Goal: Task Accomplishment & Management: Manage account settings

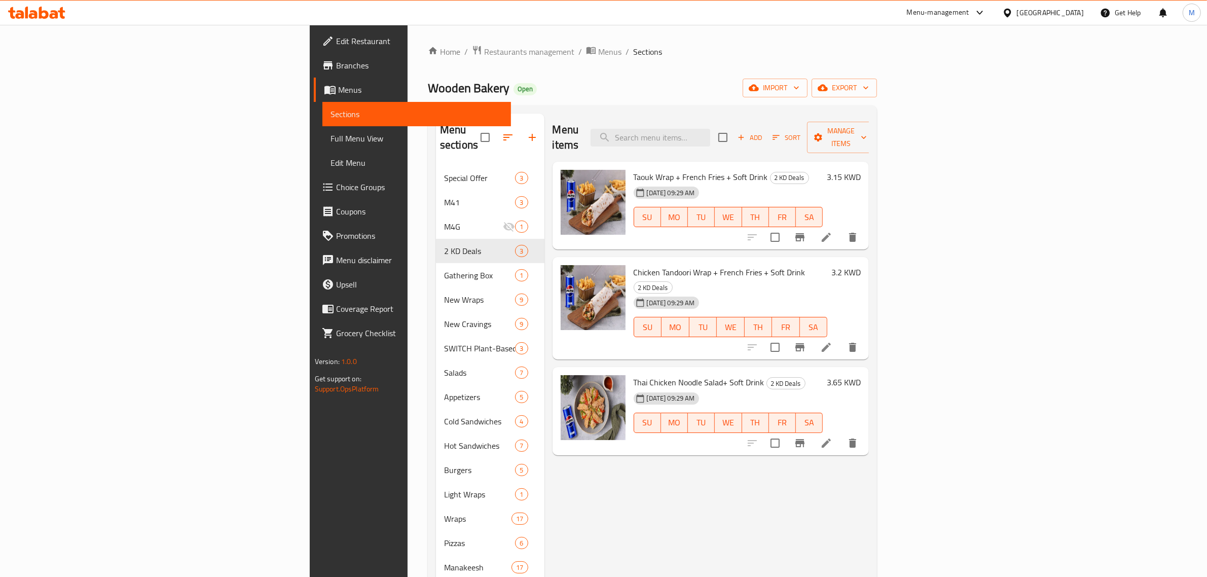
click at [861, 170] on h6 "3.15 KWD" at bounding box center [844, 177] width 34 height 14
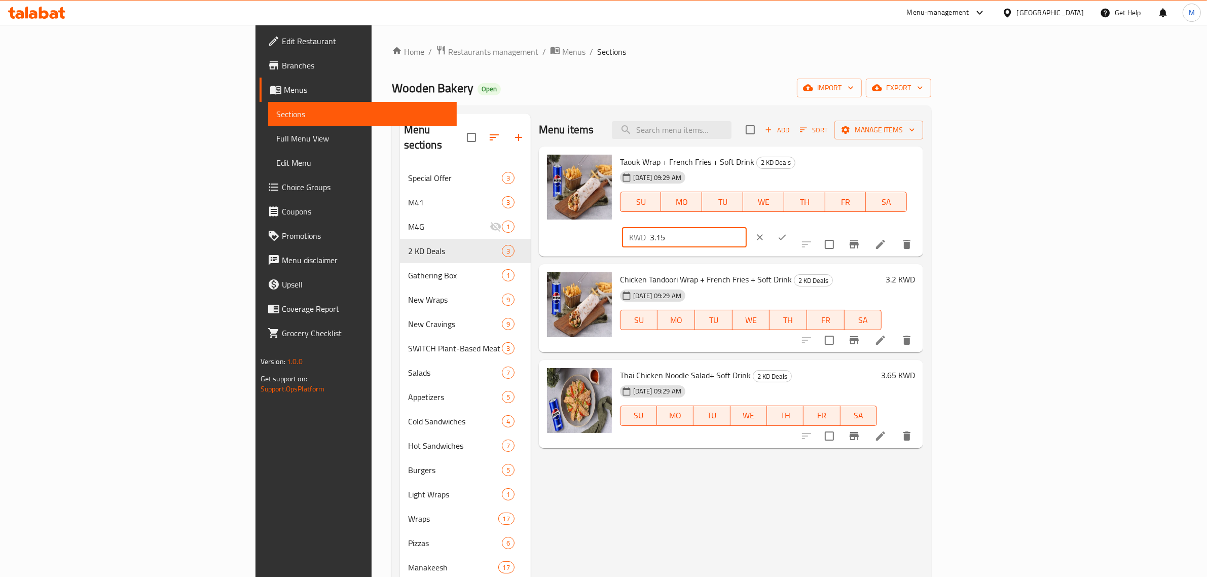
drag, startPoint x: 1085, startPoint y: 162, endPoint x: 986, endPoint y: 162, distance: 98.8
click at [919, 162] on div "Taouk Wrap + French Fries + Soft Drink 2 KD Deals 14-09-2025 09:29 AM SU MO TU …" at bounding box center [767, 202] width 303 height 102
type input "2"
click at [787, 232] on icon "ok" at bounding box center [782, 237] width 10 height 10
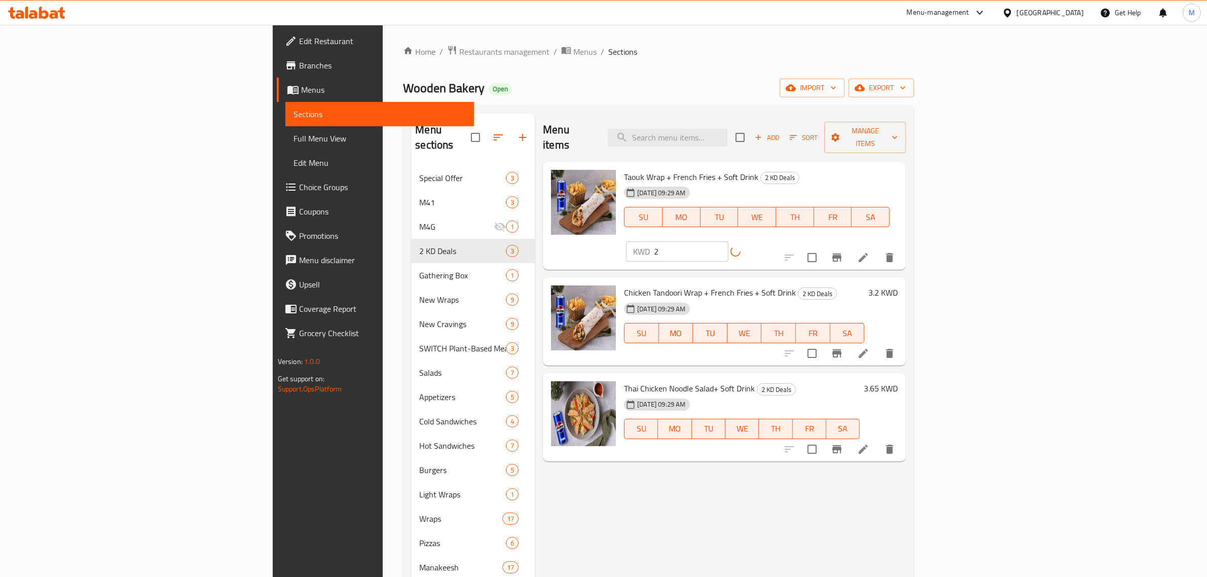
click at [898, 285] on h6 "3.2 KWD" at bounding box center [882, 292] width 29 height 14
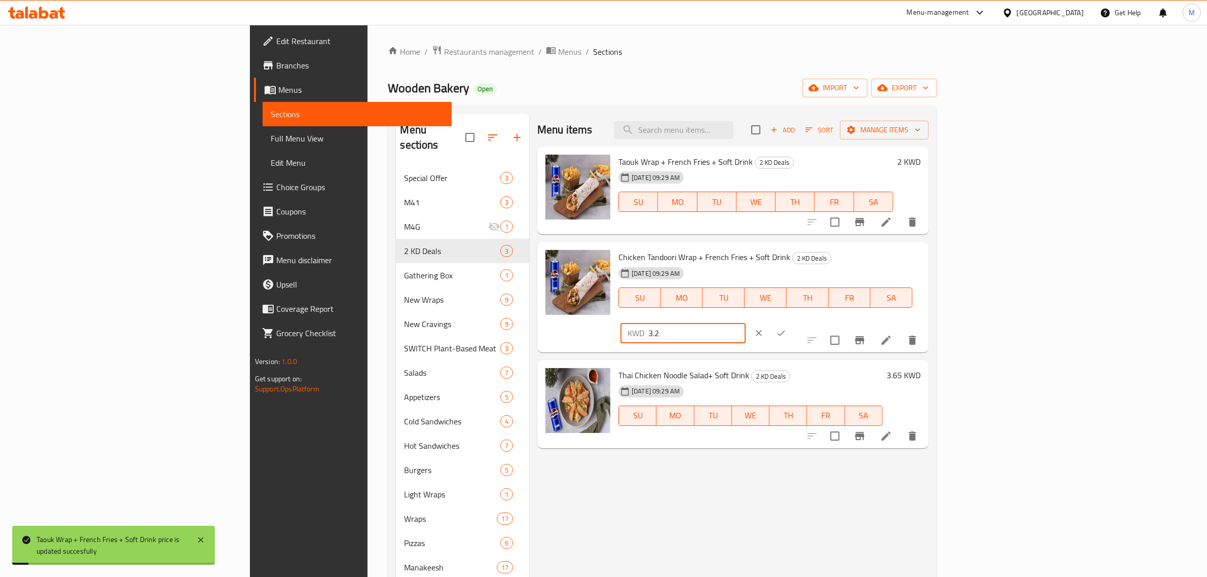
drag, startPoint x: 1076, startPoint y: 256, endPoint x: 992, endPoint y: 254, distance: 83.7
click at [925, 254] on div "Chicken Tandoori Wrap + French Fries + Soft Drink 2 KD Deals 14-09-2025 09:29 A…" at bounding box center [769, 297] width 310 height 102
type input "2"
click at [792, 322] on button "ok" at bounding box center [781, 333] width 22 height 22
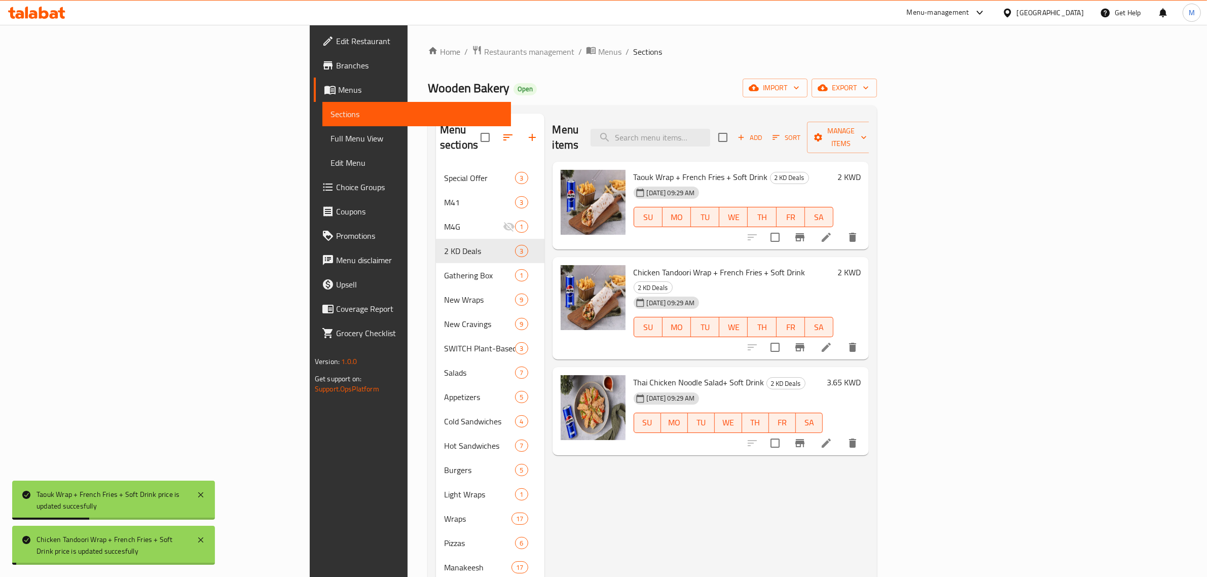
click at [861, 375] on h6 "3.65 KWD" at bounding box center [844, 382] width 34 height 14
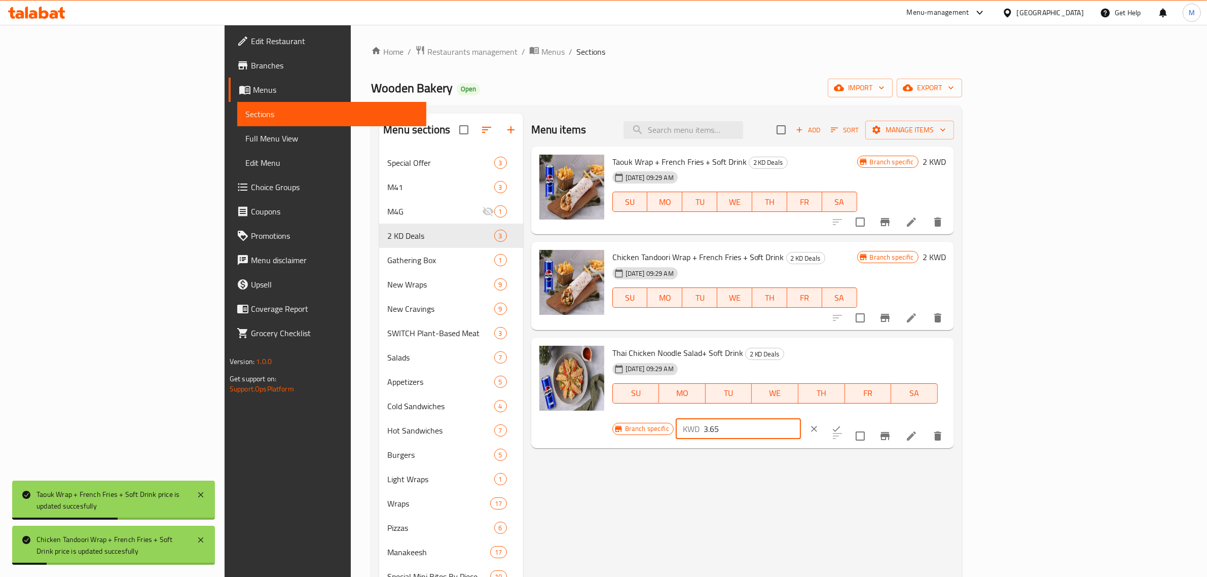
drag, startPoint x: 1019, startPoint y: 353, endPoint x: 1004, endPoint y: 355, distance: 15.3
click at [863, 418] on div "Branch specific KWD 3.65 ​" at bounding box center [737, 429] width 251 height 22
type input "2"
click at [847, 418] on button "ok" at bounding box center [836, 429] width 22 height 22
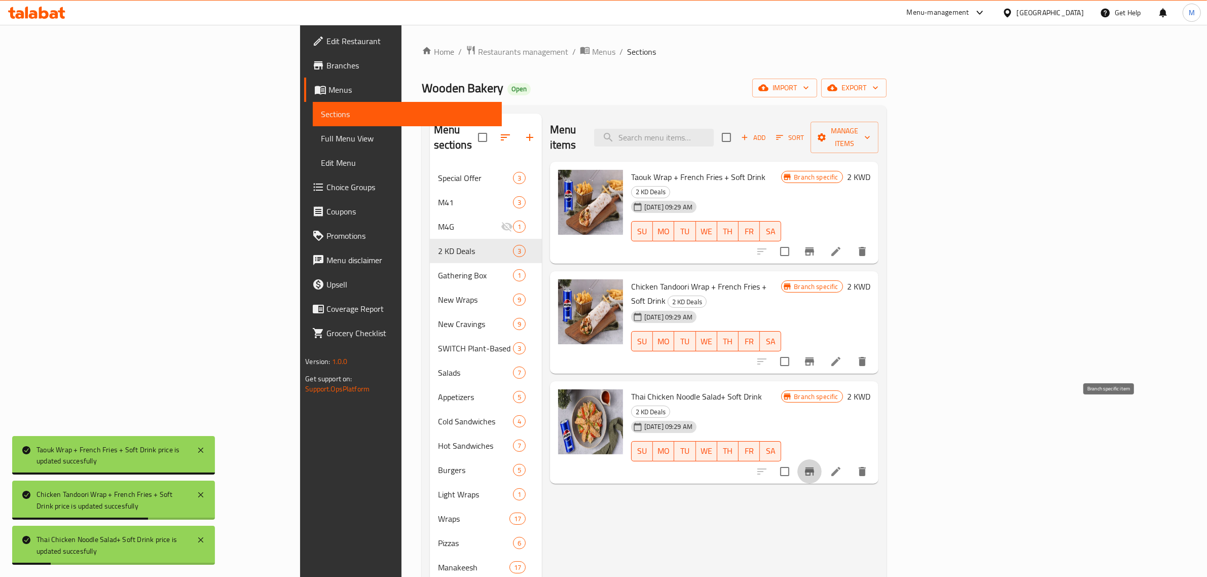
click at [822, 459] on button "Branch-specific-item" at bounding box center [809, 471] width 24 height 24
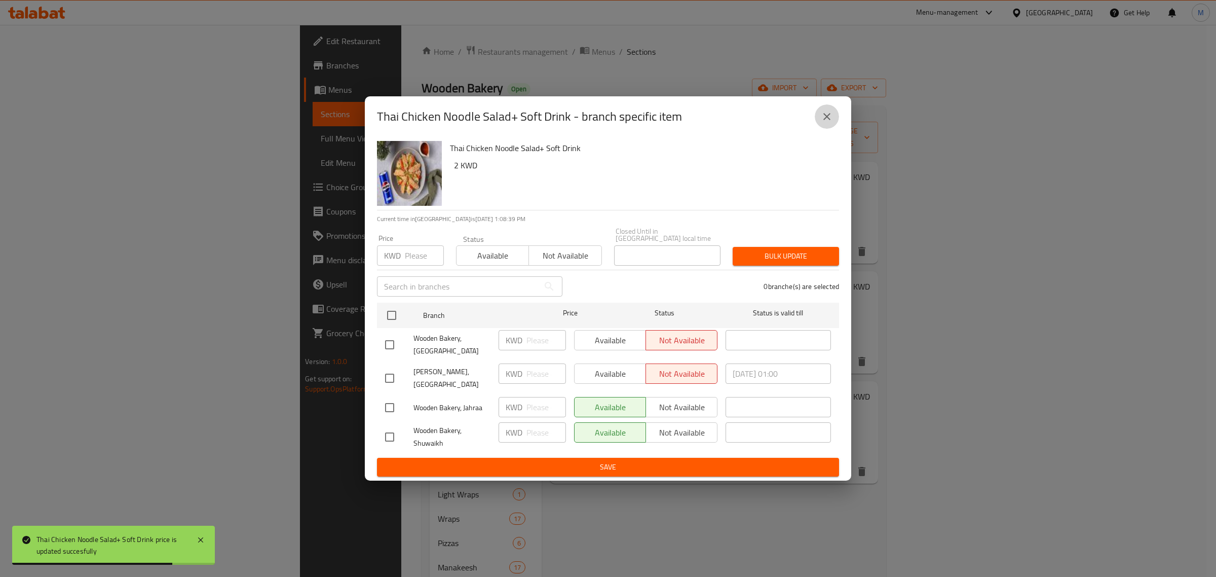
click at [835, 122] on button "close" at bounding box center [827, 116] width 24 height 24
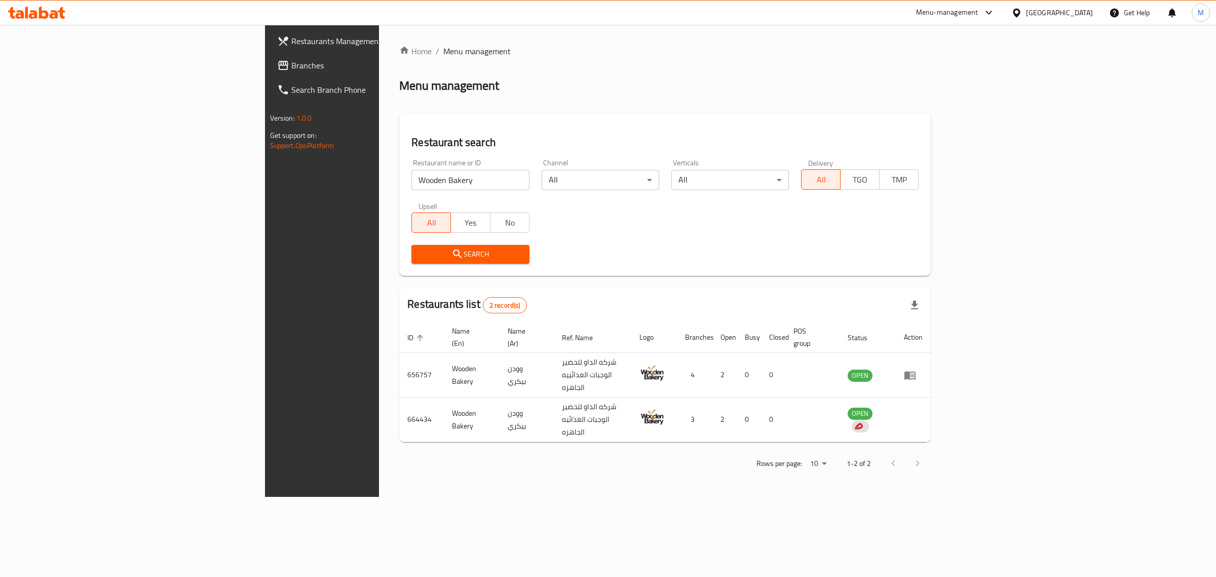
click at [412, 175] on input "Wooden Bakery" at bounding box center [471, 180] width 118 height 20
type input "tgi"
click button "Search" at bounding box center [471, 254] width 118 height 19
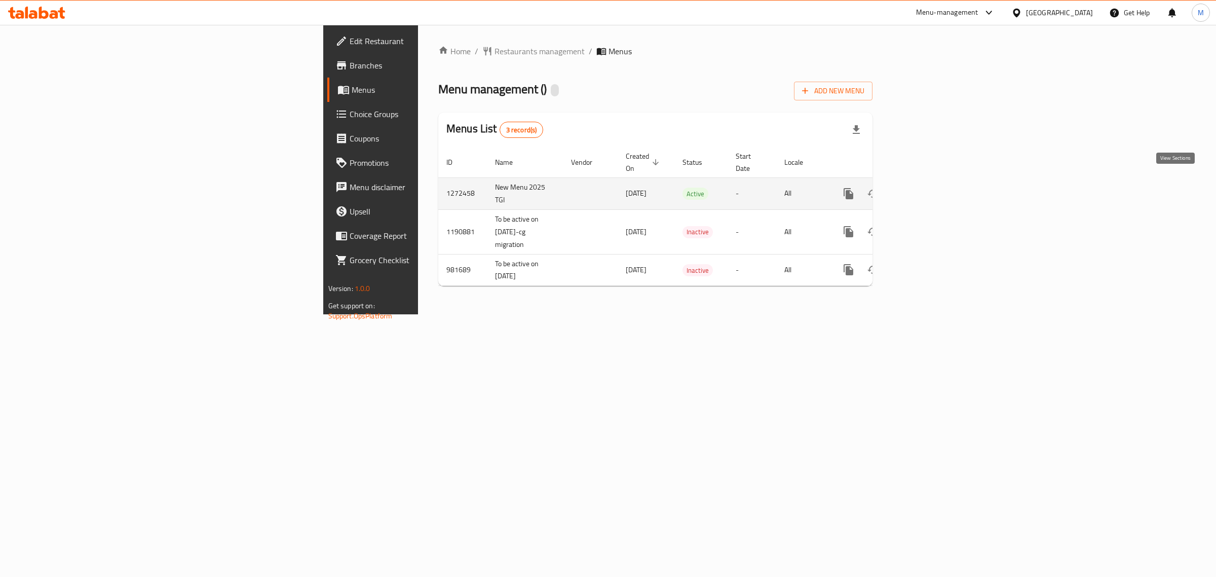
click at [928, 188] on icon "enhanced table" at bounding box center [922, 194] width 12 height 12
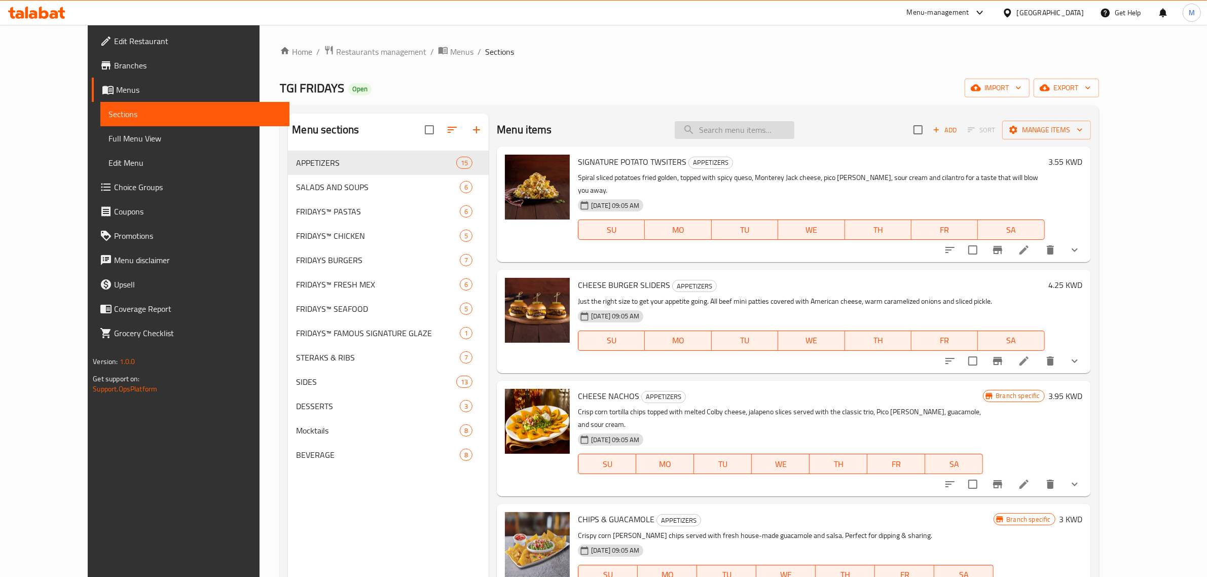
click at [776, 128] on input "search" at bounding box center [735, 130] width 120 height 18
paste input "TRADITIONAL WINGS"
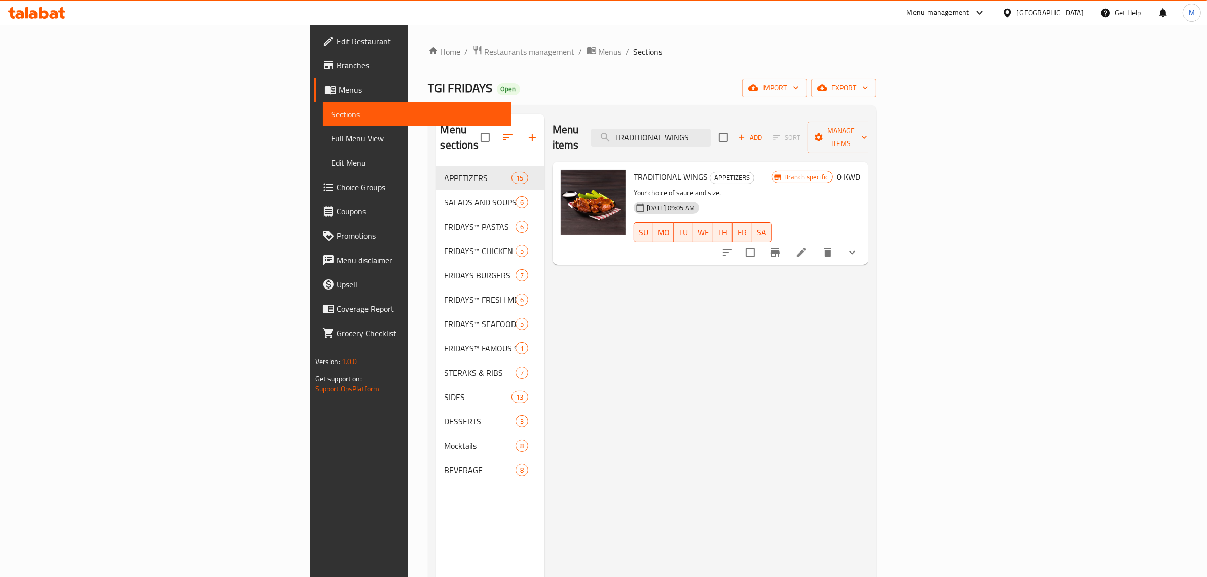
type input "TRADITIONAL WINGS"
click at [337, 187] on span "Choice Groups" at bounding box center [420, 187] width 167 height 12
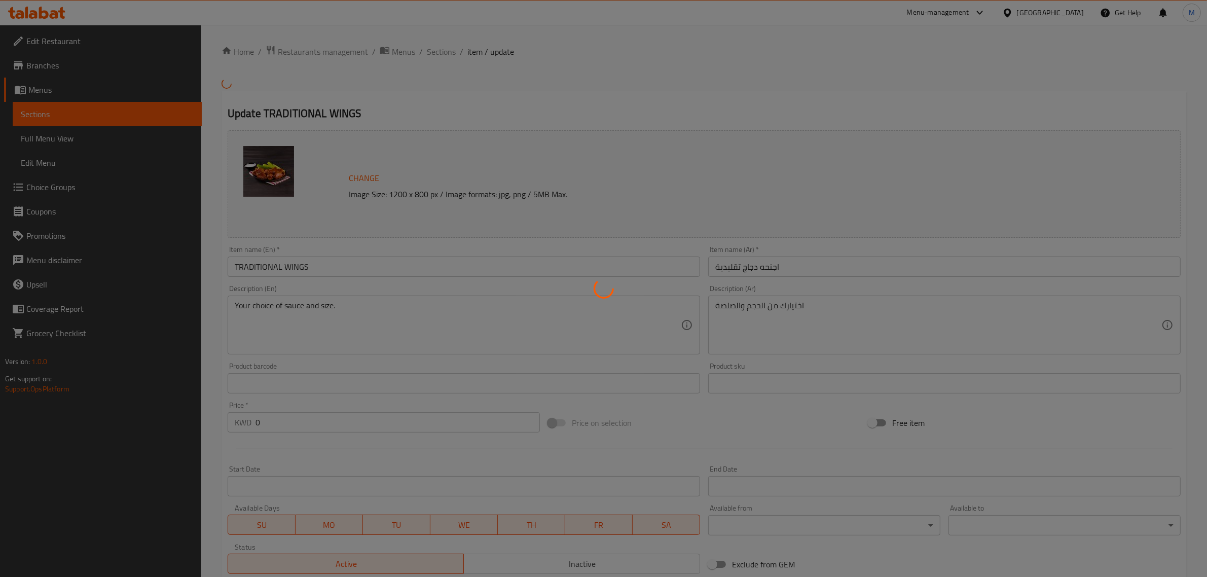
type input "اختيارك للصلصة (اختر 1)"
type input "1"
type input "اختيارك للصلصة (اختر 1)"
type input "1"
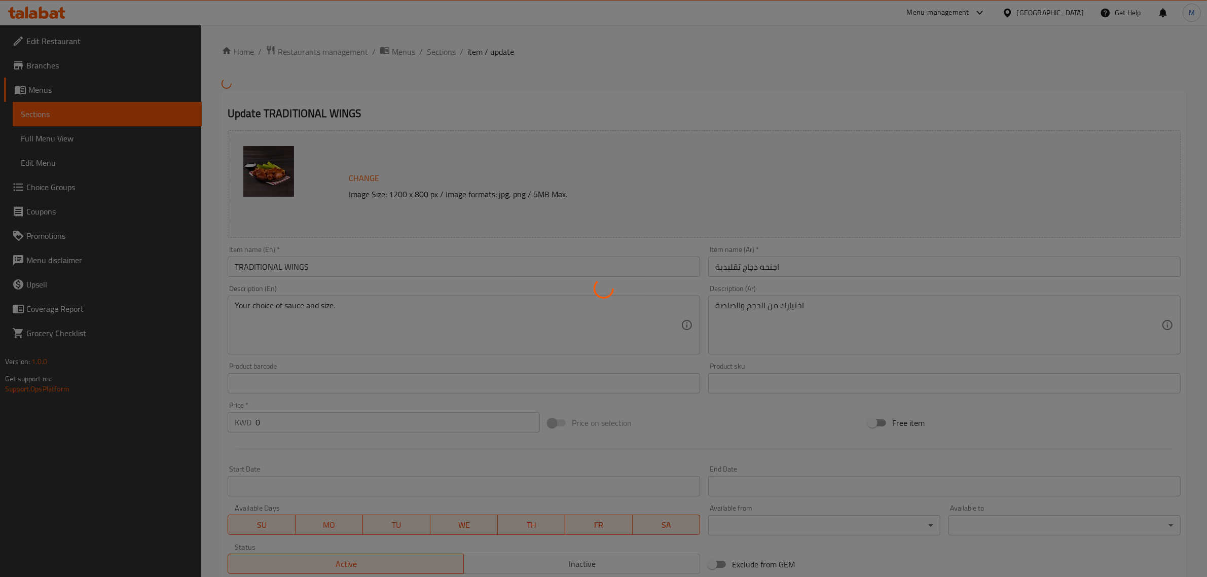
type input "1"
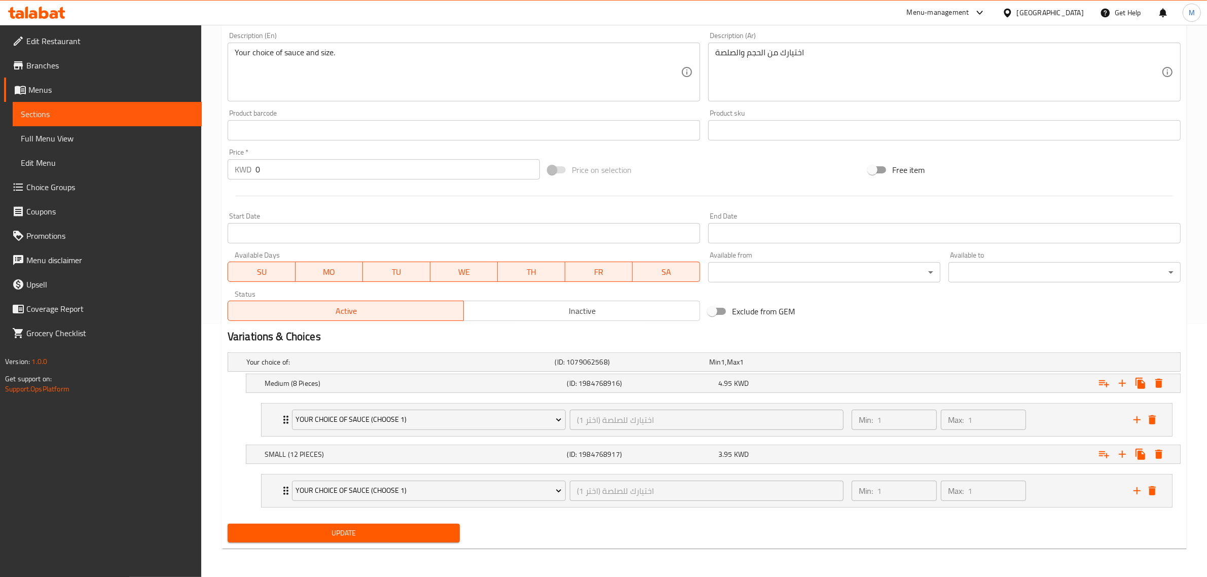
scroll to position [254, 0]
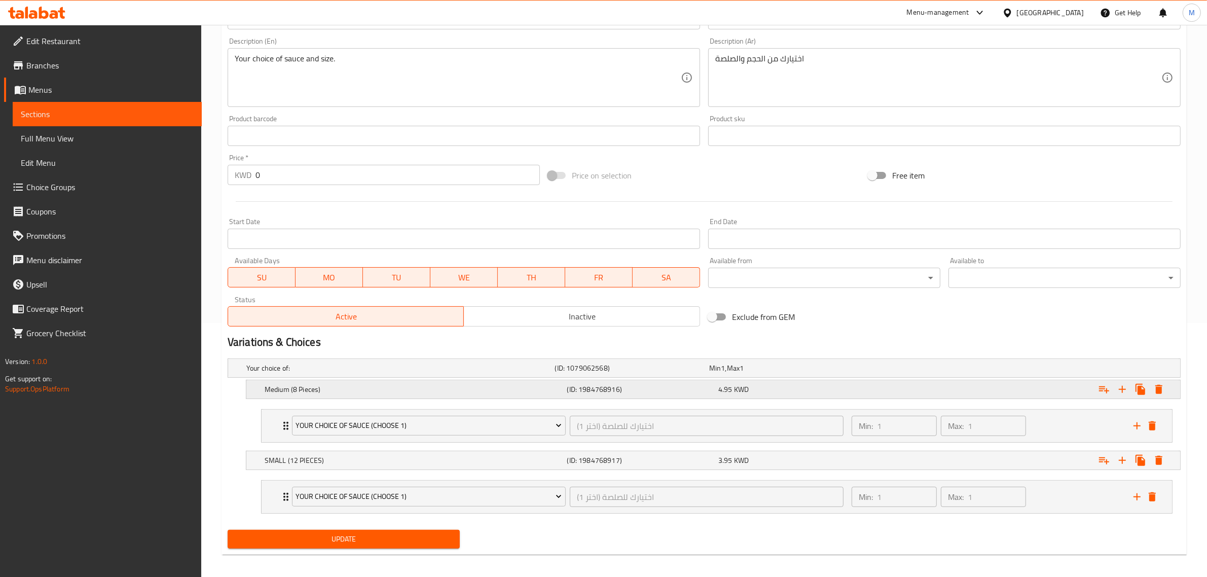
click at [388, 387] on h5 "Medium (8 Pieces)" at bounding box center [414, 389] width 299 height 10
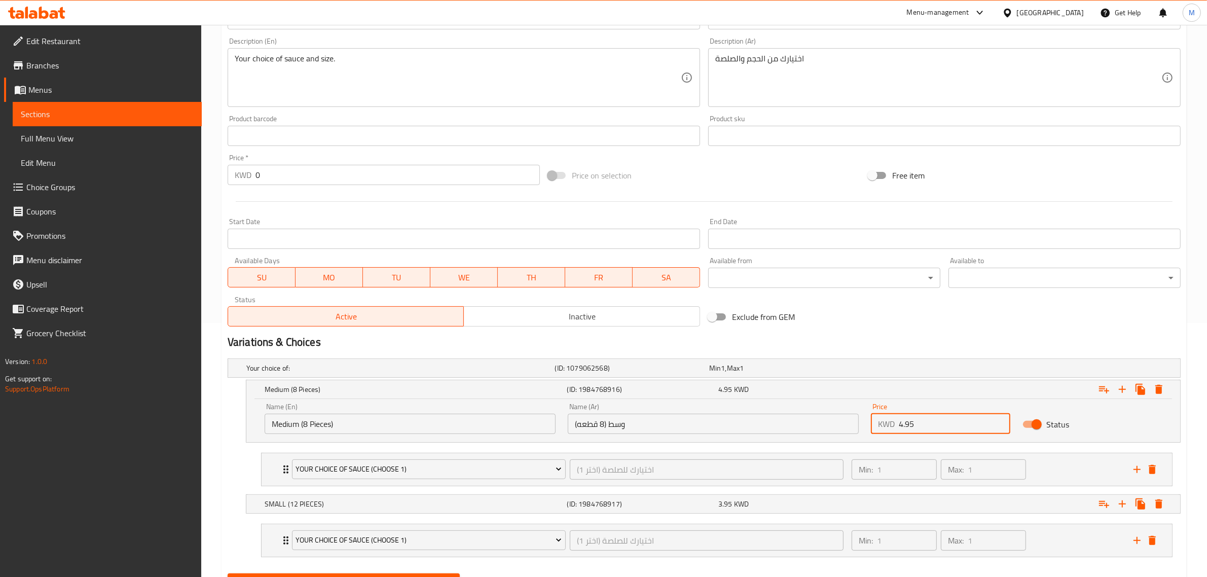
drag, startPoint x: 949, startPoint y: 424, endPoint x: 846, endPoint y: 424, distance: 102.4
click at [846, 424] on div "Name (En) Medium (8 Pieces) Name (En) Name (Ar) وسط (8 قطعه) Name (Ar) Price KW…" at bounding box center [712, 418] width 909 height 43
click at [939, 427] on input "4.95" at bounding box center [955, 424] width 112 height 20
drag, startPoint x: 944, startPoint y: 422, endPoint x: 883, endPoint y: 427, distance: 61.5
click at [883, 427] on div "KWD 4.95 Price" at bounding box center [940, 424] width 139 height 20
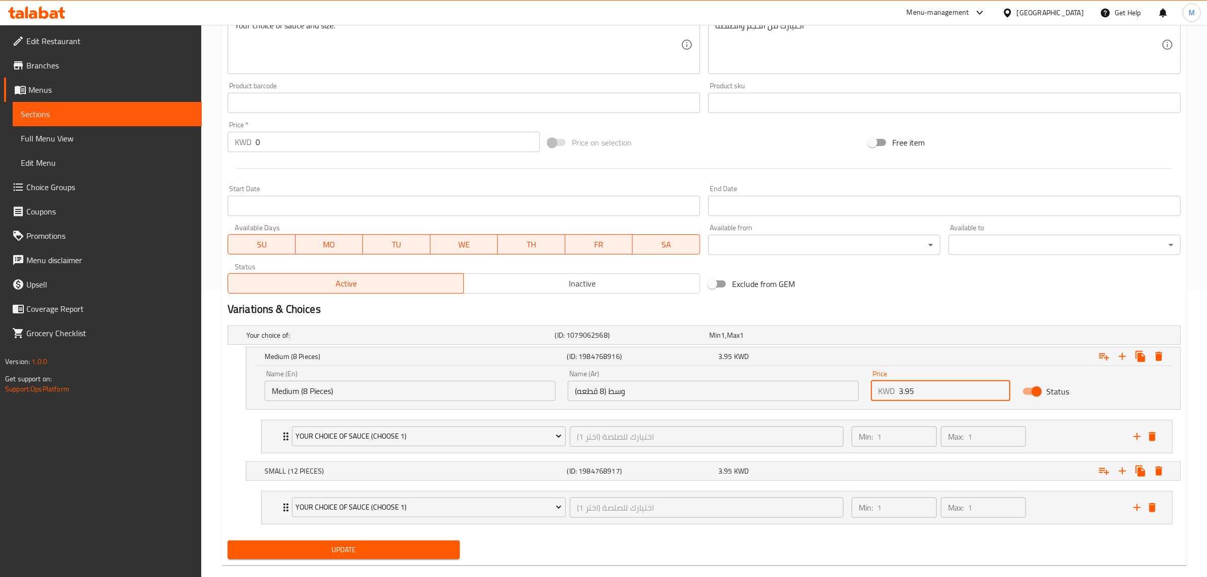
scroll to position [305, 0]
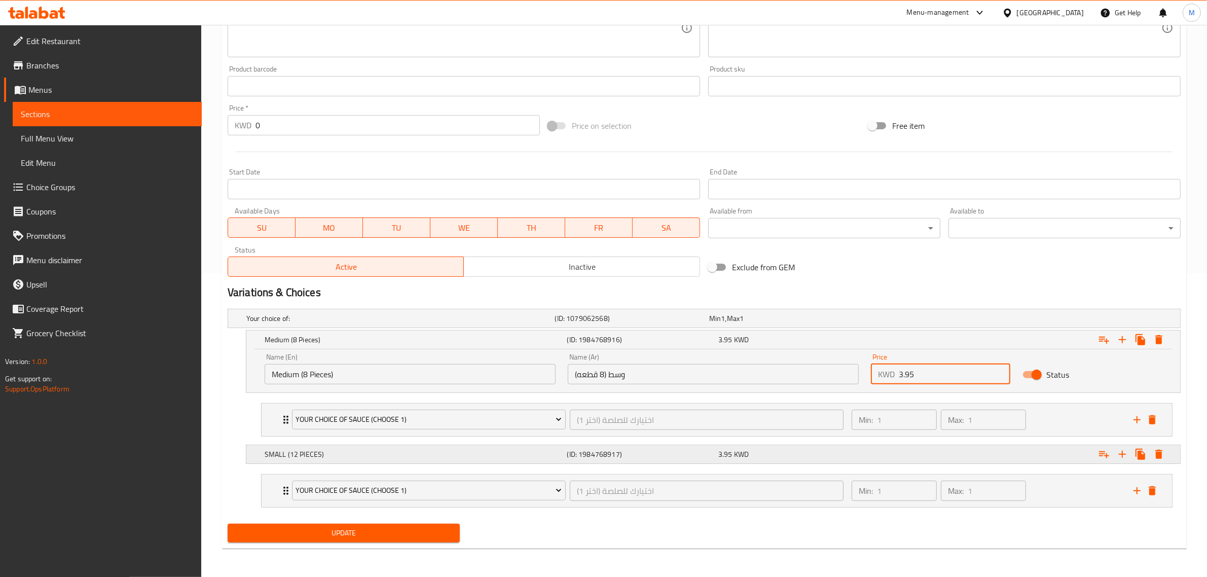
type input "3.95"
click at [976, 455] on div "Expand" at bounding box center [1018, 454] width 303 height 22
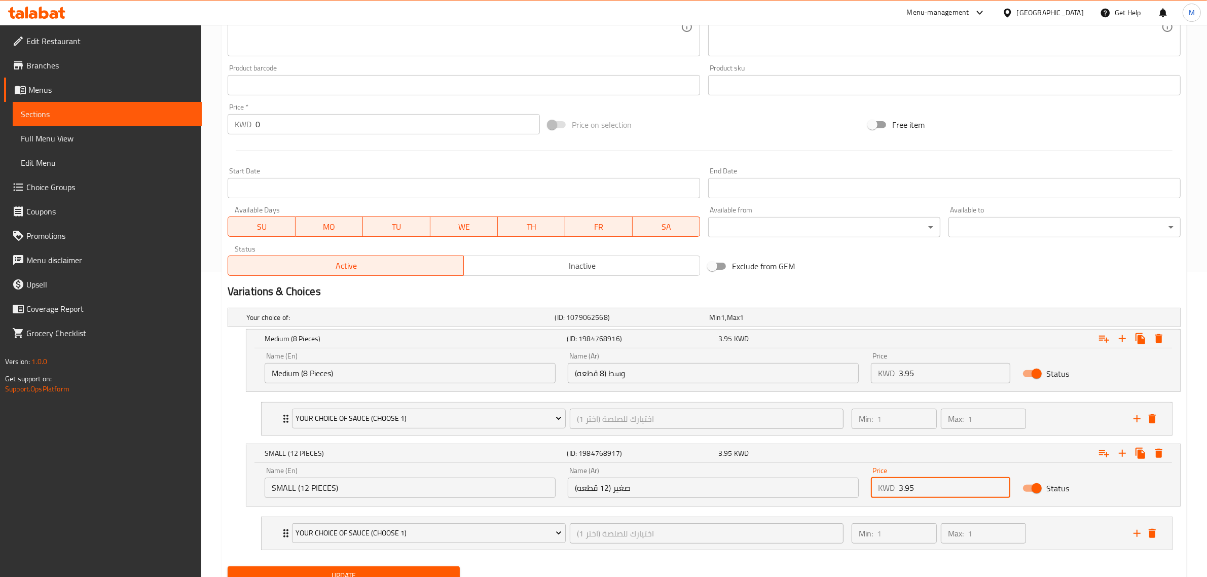
drag, startPoint x: 945, startPoint y: 490, endPoint x: 864, endPoint y: 492, distance: 81.1
click at [865, 492] on div "Price KWD 3.95 Price" at bounding box center [941, 482] width 152 height 43
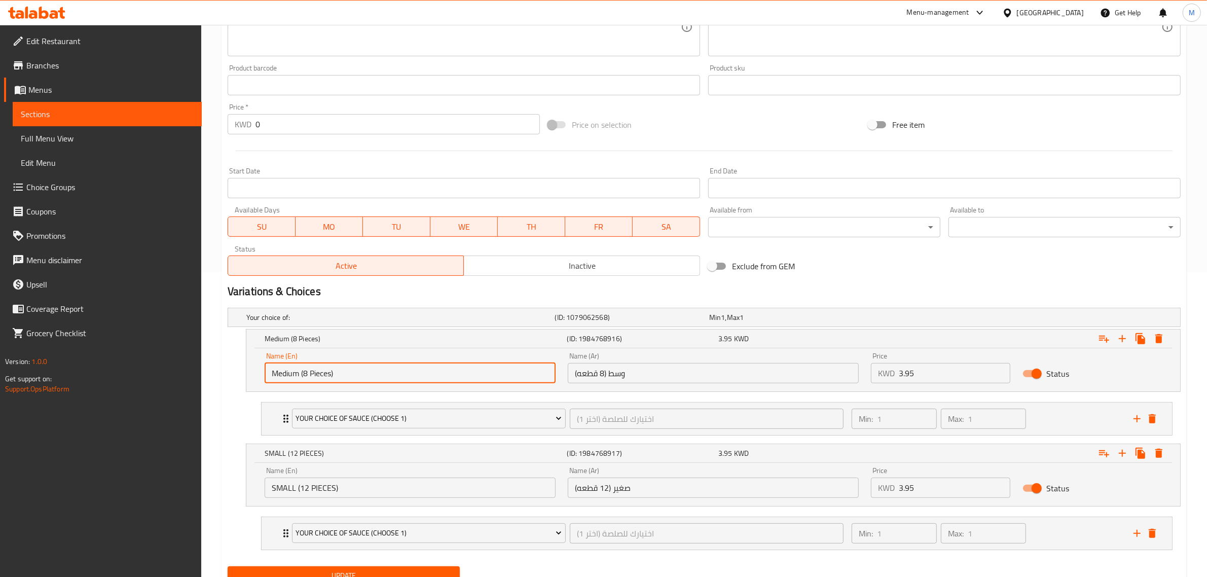
drag, startPoint x: 302, startPoint y: 373, endPoint x: 224, endPoint y: 373, distance: 78.6
click at [224, 373] on div "Your choice of: (ID: 1079062568) Min 1 , Max 1 Name (En) Your choice of: Name (…" at bounding box center [704, 433] width 961 height 258
type input "Small (8 Pieces)"
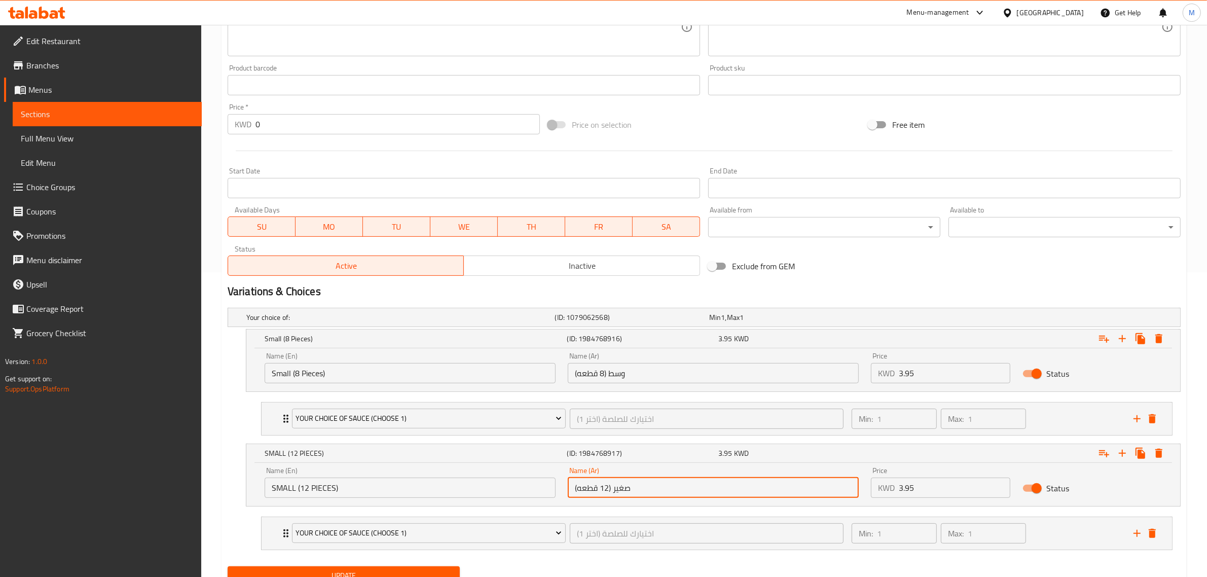
click at [627, 488] on input "صغير (12 قطعه)" at bounding box center [713, 487] width 291 height 20
click at [615, 494] on input "صغير (12 قطعه)" at bounding box center [713, 487] width 291 height 20
click at [614, 494] on input "صغير (12 قطعه)" at bounding box center [713, 487] width 291 height 20
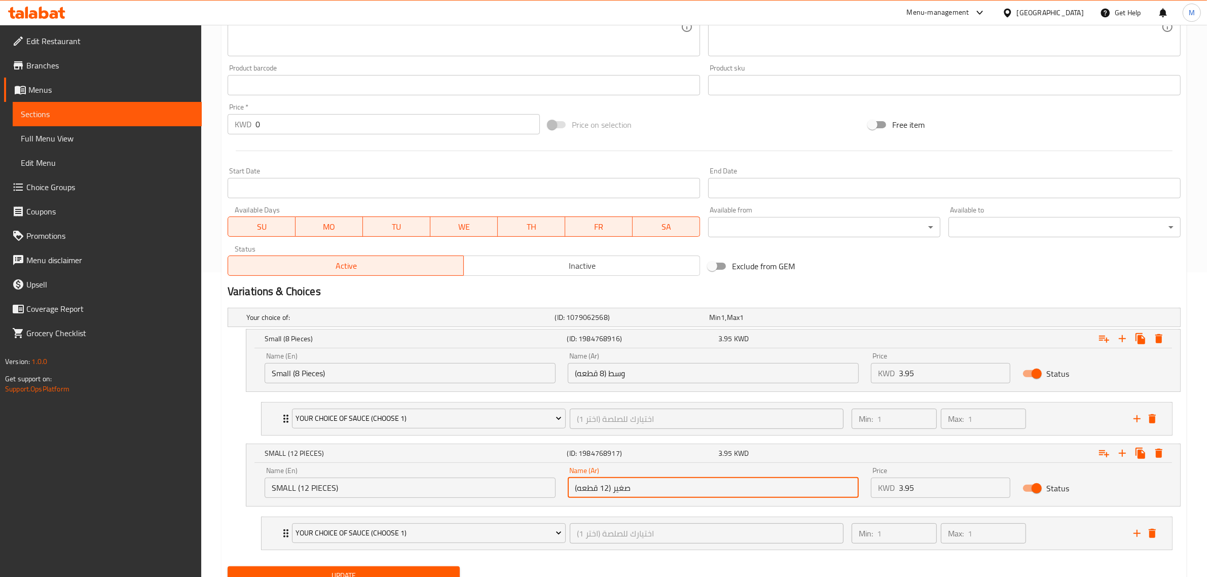
click at [620, 487] on input "صغير (12 قطعه)" at bounding box center [713, 487] width 291 height 20
click at [621, 373] on input "وسط (8 قطعه)" at bounding box center [713, 373] width 291 height 20
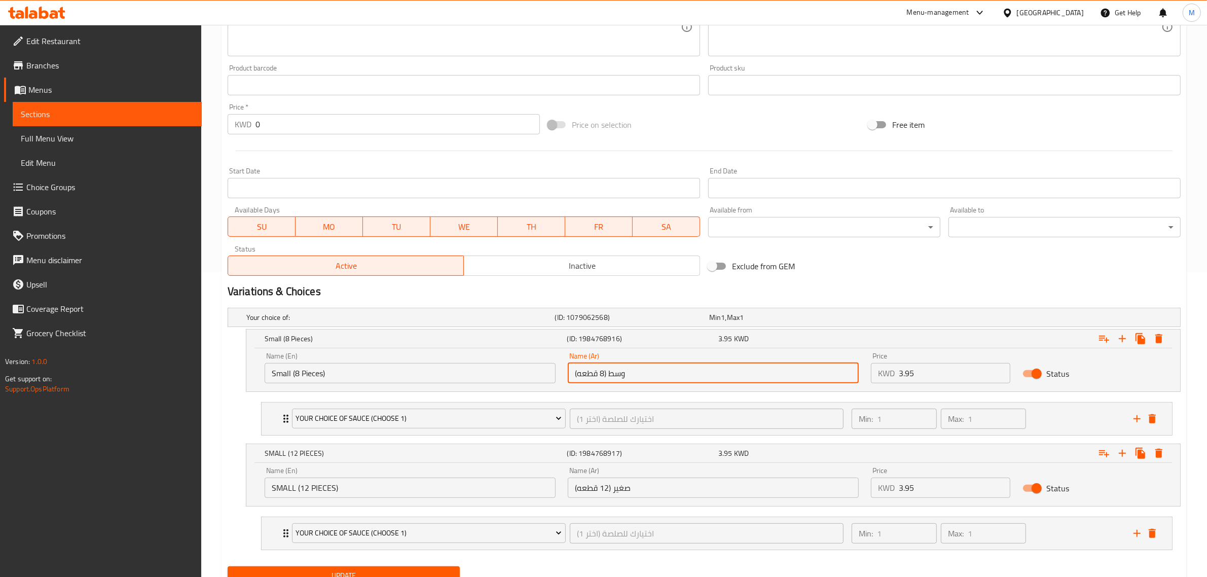
click at [621, 373] on input "وسط (8 قطعه)" at bounding box center [713, 373] width 291 height 20
paste input "صغير"
type input "صغير (8 قطعه)"
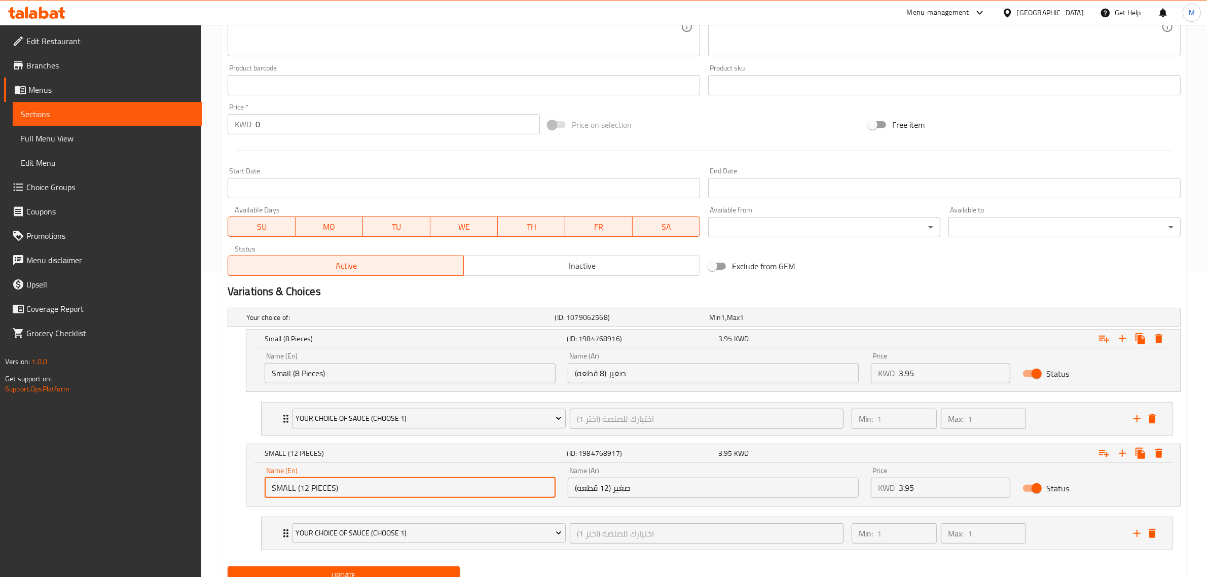
click at [272, 485] on input "SMALL (12 PIECES)" at bounding box center [410, 487] width 291 height 20
type input "Regular (12 PIECES)"
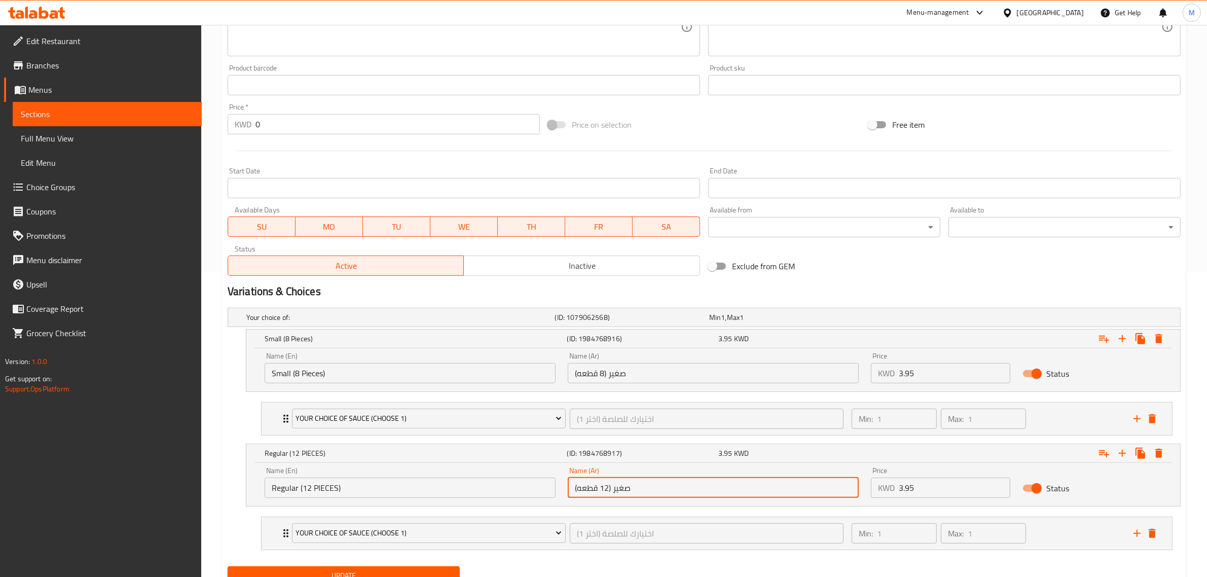
click at [617, 495] on input "صغير (12 قطعه)" at bounding box center [713, 487] width 291 height 20
click at [624, 489] on input "عدي(12 قطعه)" at bounding box center [713, 487] width 291 height 20
paste input "text"
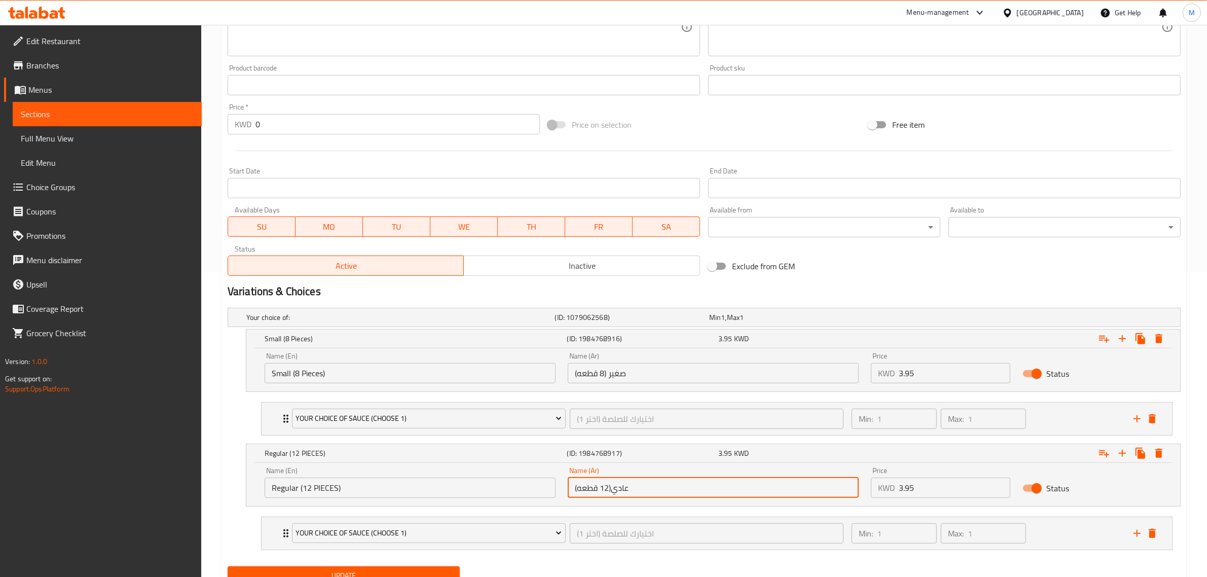
type input "عادي(12 قطعه)"
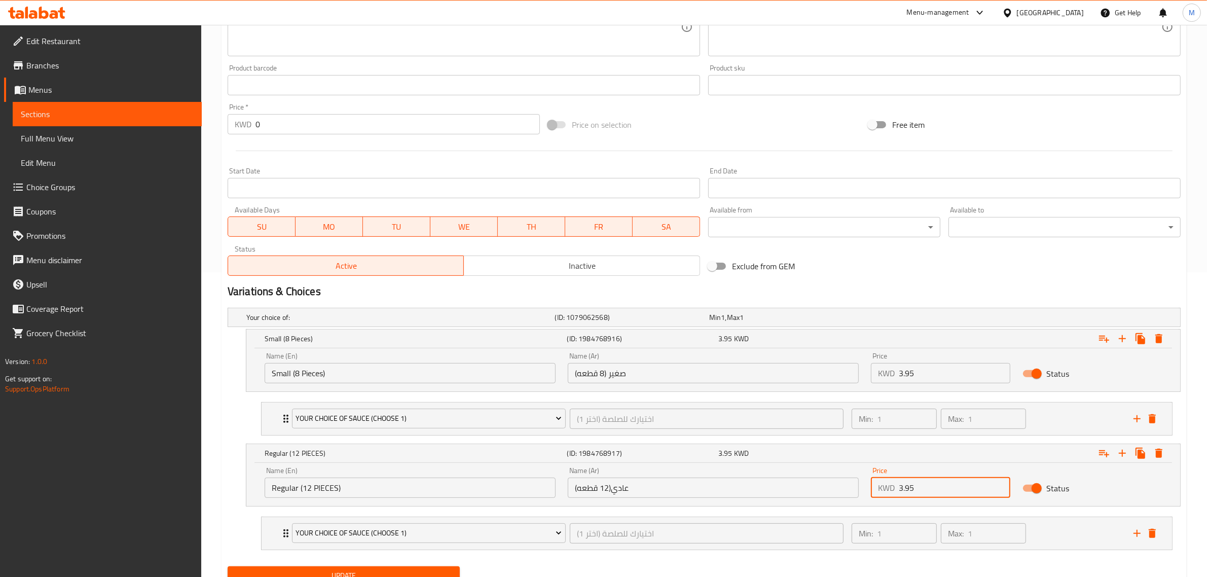
drag, startPoint x: 934, startPoint y: 492, endPoint x: 855, endPoint y: 496, distance: 79.7
click at [855, 496] on div "Name (En) Regular (12 PIECES) Name (En) Name (Ar) عادي(12 قطعه) Name (Ar) Price…" at bounding box center [712, 482] width 909 height 43
type input "4.950"
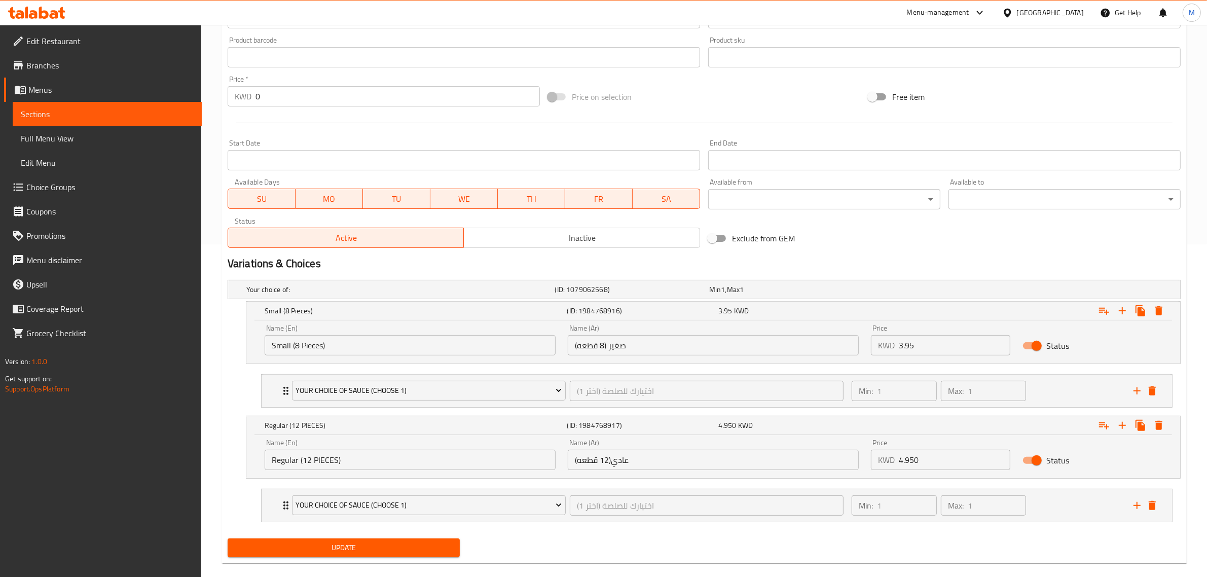
scroll to position [348, 0]
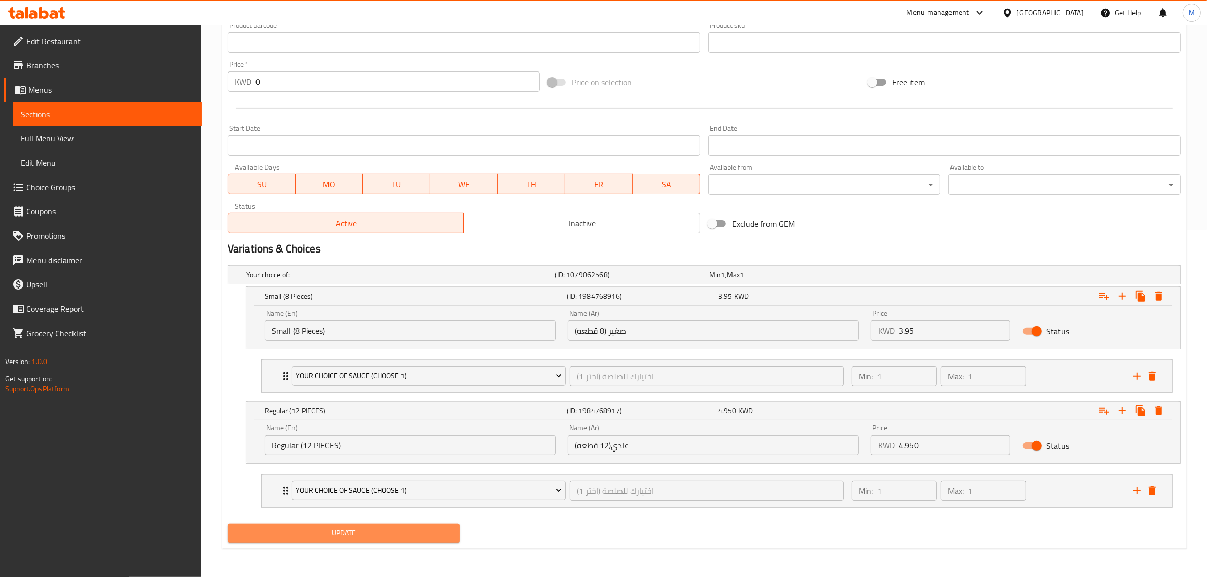
click at [416, 527] on span "Update" at bounding box center [344, 533] width 216 height 13
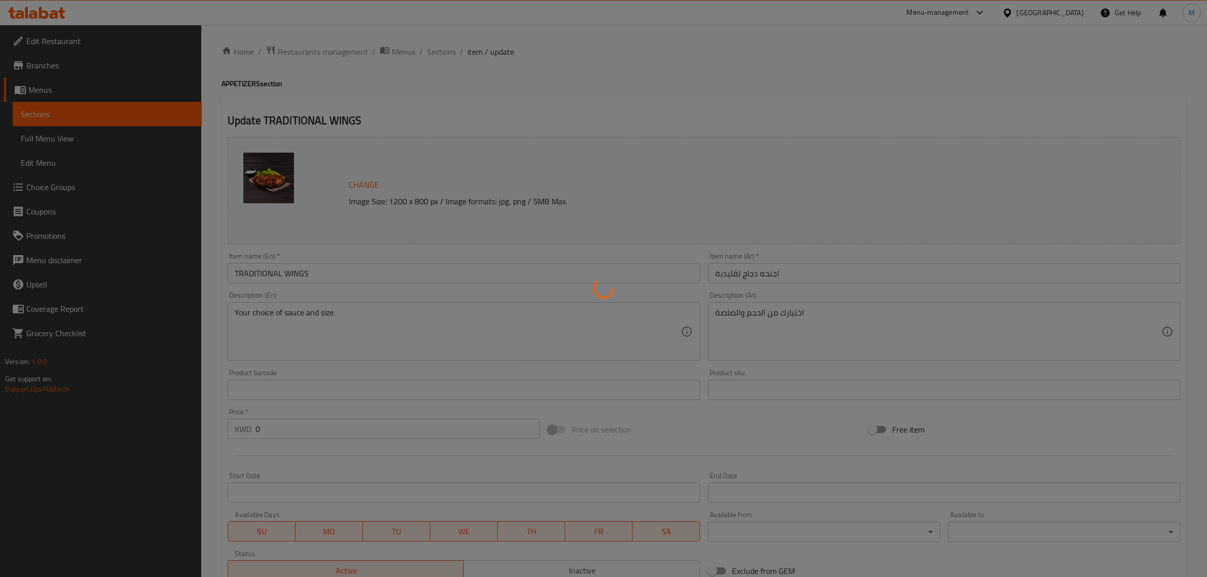
type input "اختيارك للصلصة (اختر 1)"
type input "1"
type input "اختيارك للصلصة (اختر 1)"
type input "1"
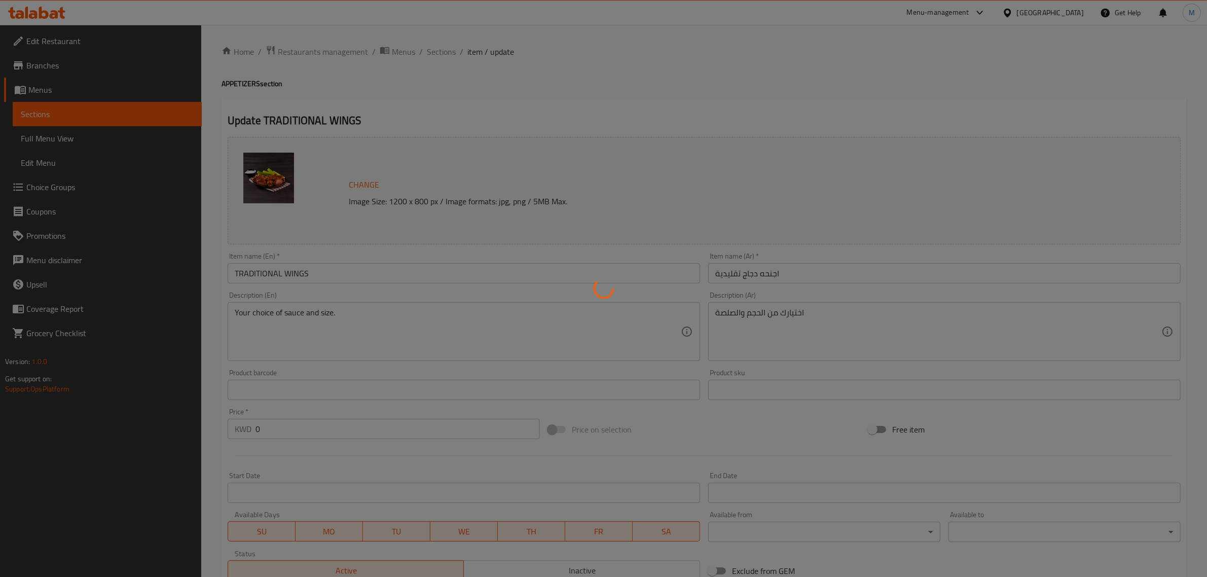
type input "1"
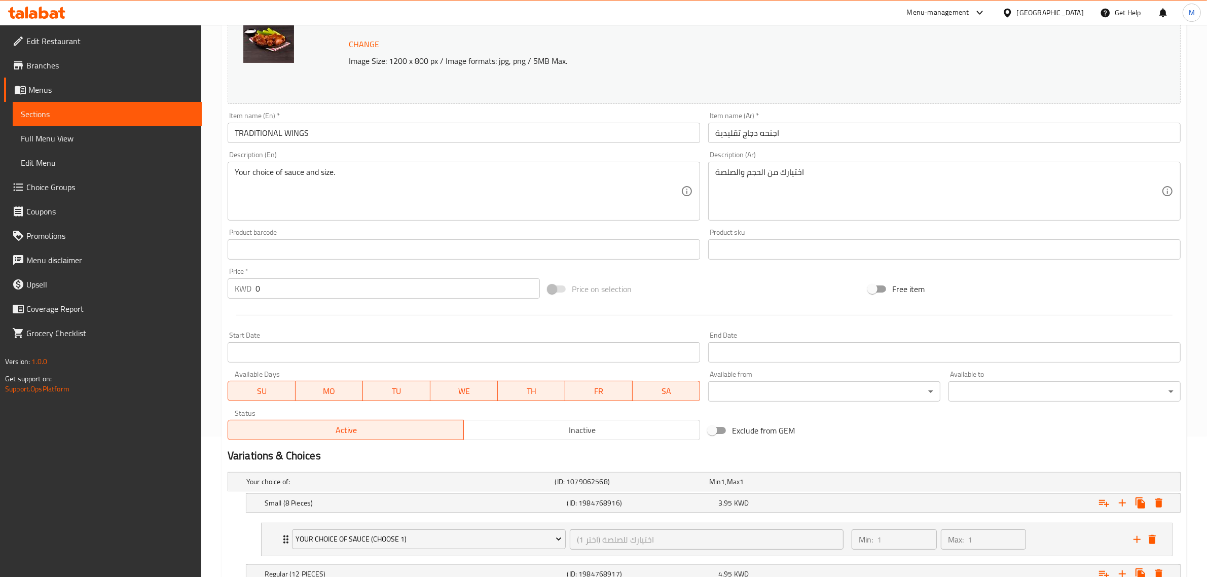
scroll to position [261, 0]
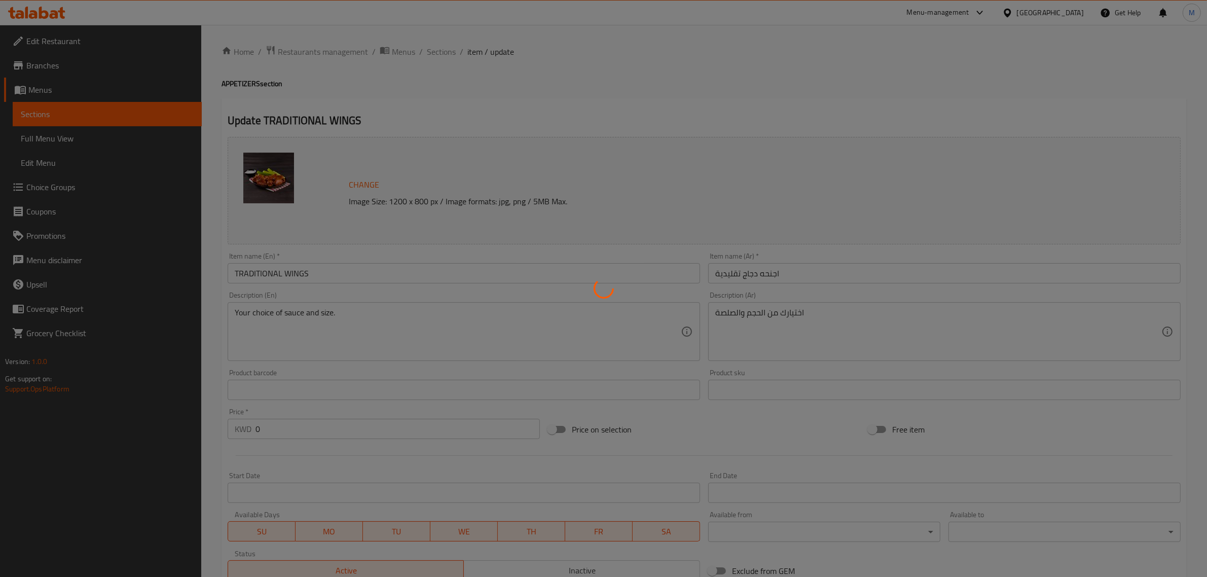
type input "اختيارك للصلصة (اختر 1)"
type input "1"
type input "اختيارك للصلصة (اختر 1)"
type input "1"
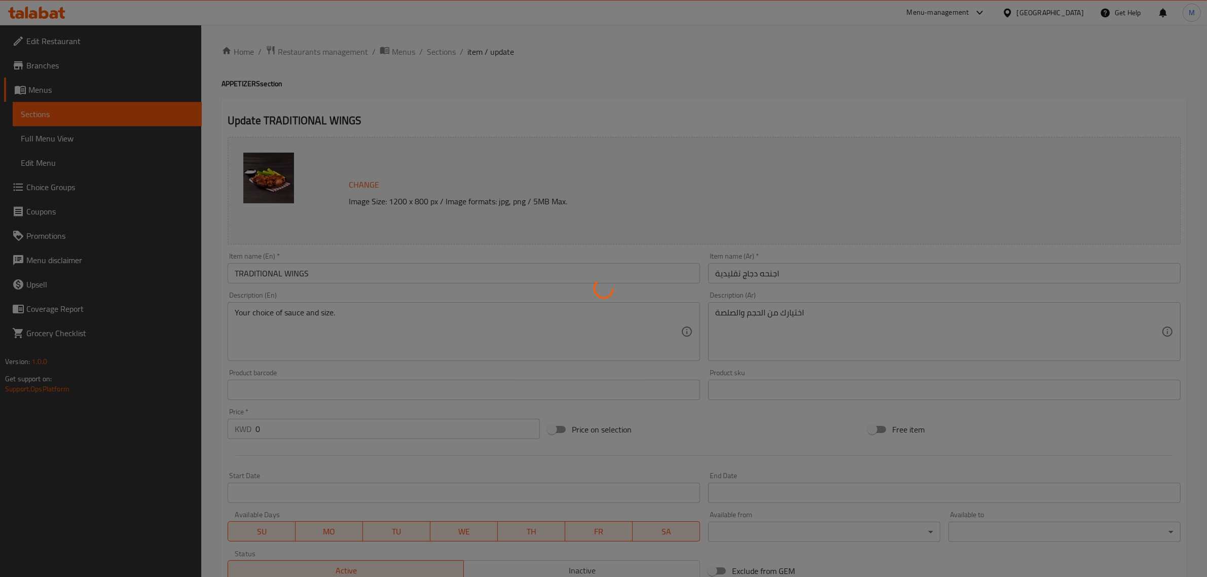
type input "1"
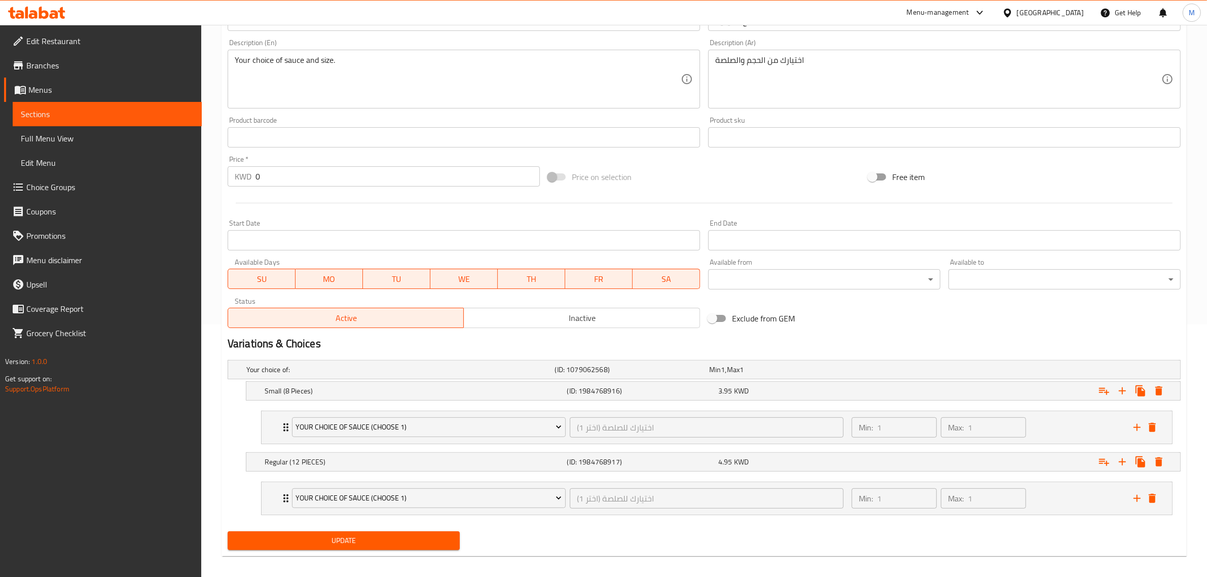
scroll to position [261, 0]
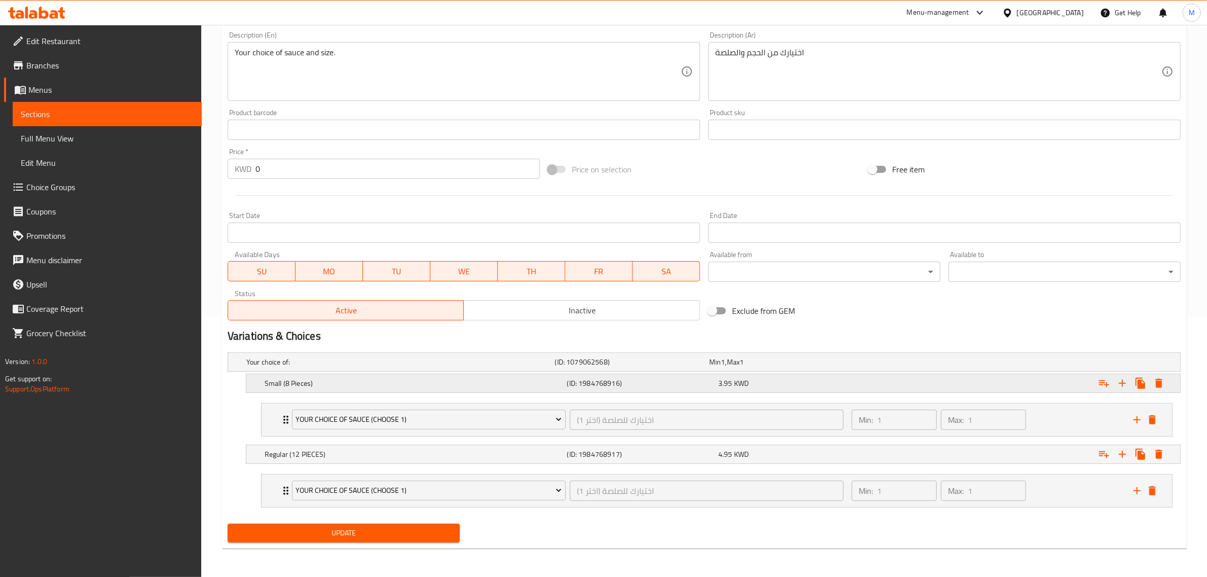
click at [398, 382] on h5 "Small (8 Pieces)" at bounding box center [414, 383] width 299 height 10
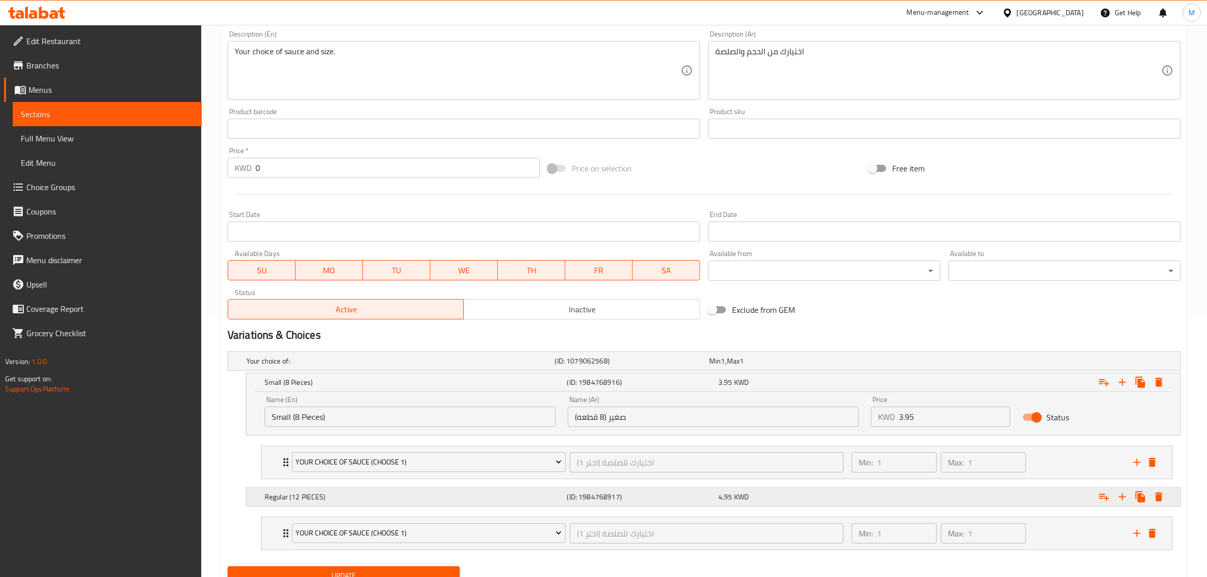
click at [1040, 502] on div "Expand" at bounding box center [1018, 497] width 303 height 22
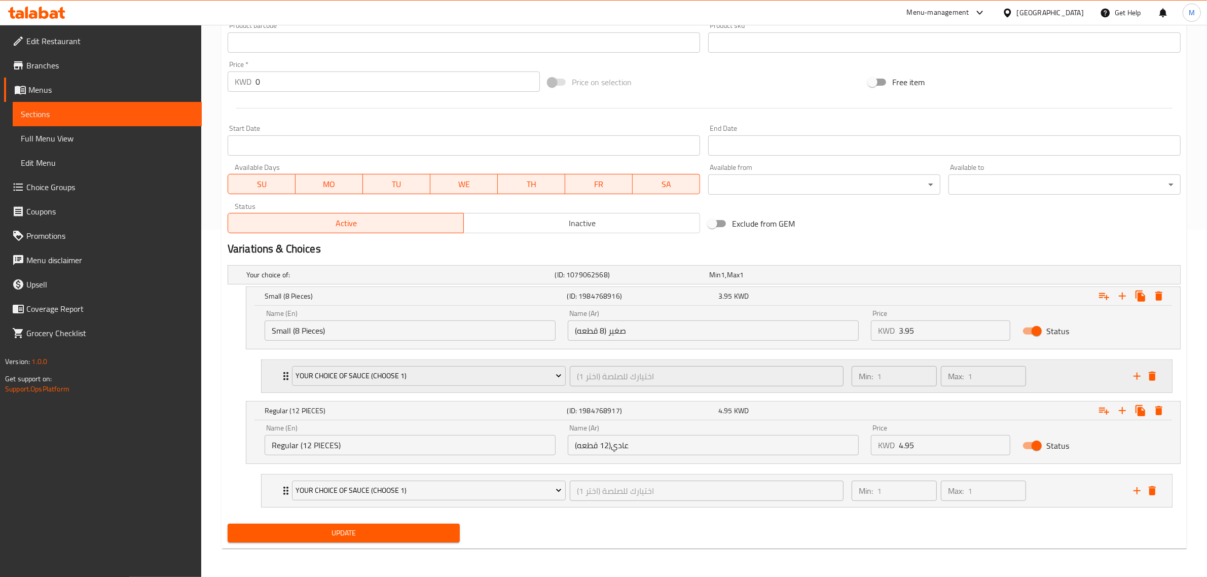
scroll to position [348, 0]
click at [1052, 503] on div "Min: 1 ​ Max: 1 ​" at bounding box center [986, 490] width 282 height 32
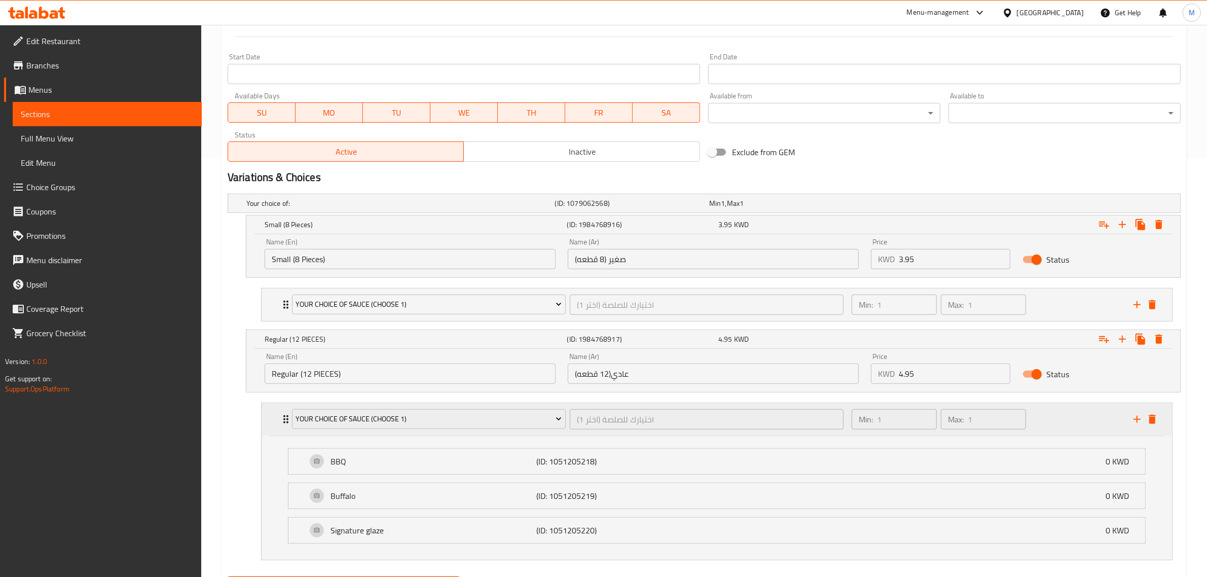
scroll to position [473, 0]
